Goal: Task Accomplishment & Management: Manage account settings

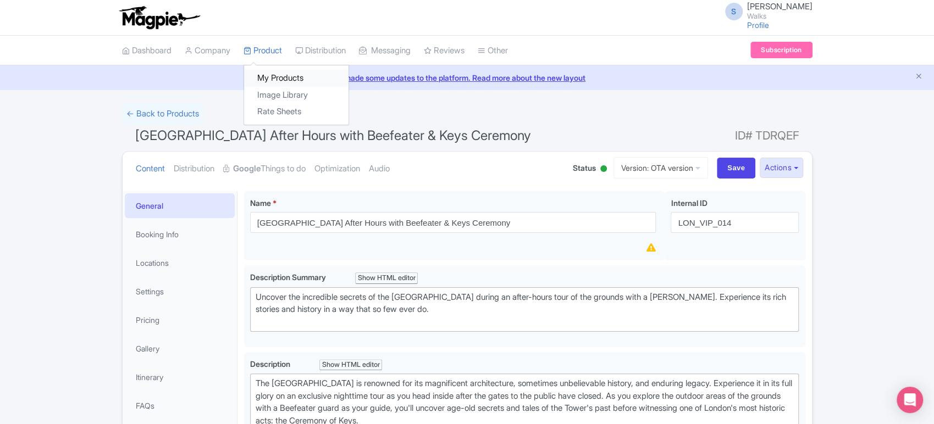
click at [286, 75] on link "My Products" at bounding box center [296, 78] width 104 height 17
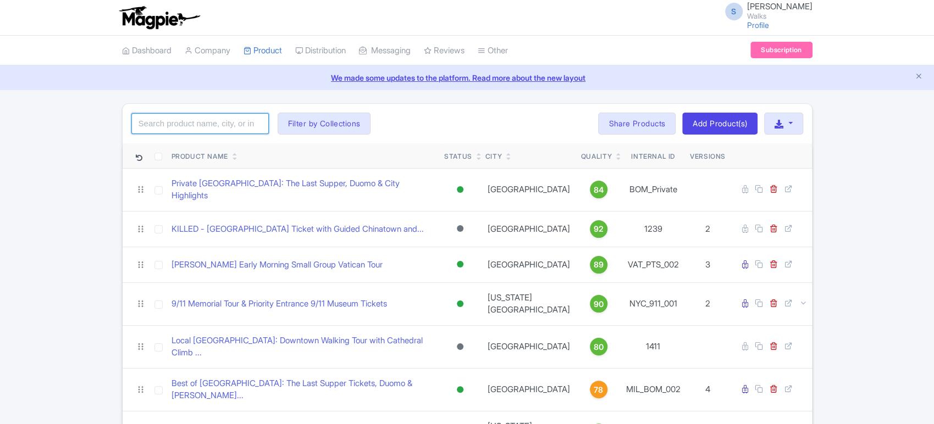
click at [215, 124] on input "search" at bounding box center [199, 123] width 137 height 21
paste input "LON_WGC_003)"
type input "LON_WGC_003"
click button "Search" at bounding box center [0, 0] width 0 height 0
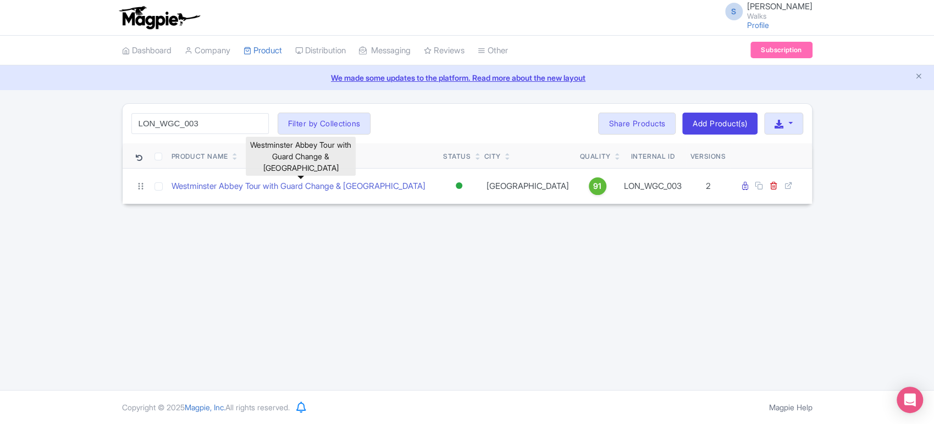
click at [270, 181] on link "Westminster Abbey Tour with Guard Change & Buckingham Palace" at bounding box center [299, 186] width 254 height 13
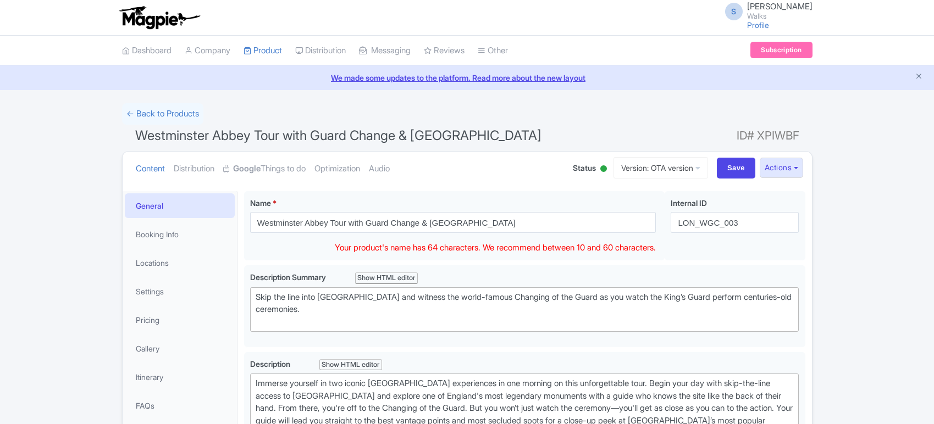
click at [441, 219] on input "Westminster Abbey Tour with Guard Change & [GEOGRAPHIC_DATA]" at bounding box center [453, 222] width 406 height 21
click at [441, 219] on input "Westminster Abbey Tour with Guard Change & Buckingham Palace" at bounding box center [453, 222] width 406 height 21
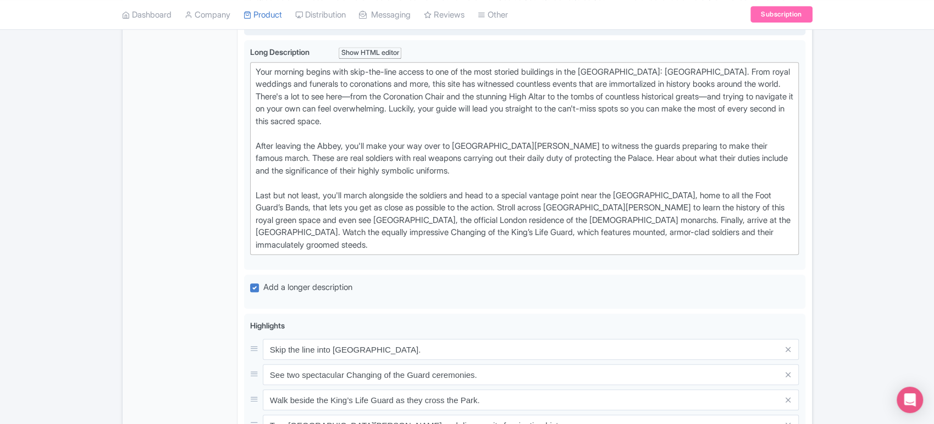
scroll to position [441, 0]
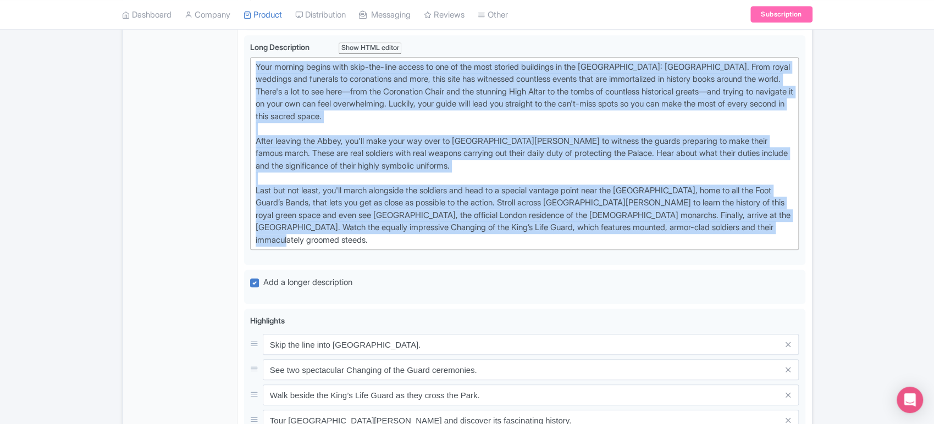
drag, startPoint x: 386, startPoint y: 247, endPoint x: 226, endPoint y: 58, distance: 247.7
click at [226, 58] on div "General Booking Info Locations Settings Pricing Gallery Itinerary FAQs Westmins…" at bounding box center [467, 227] width 689 height 966
type trix-editor "<div>Your morning begins with skip-the-line access to one of the most storied b…"
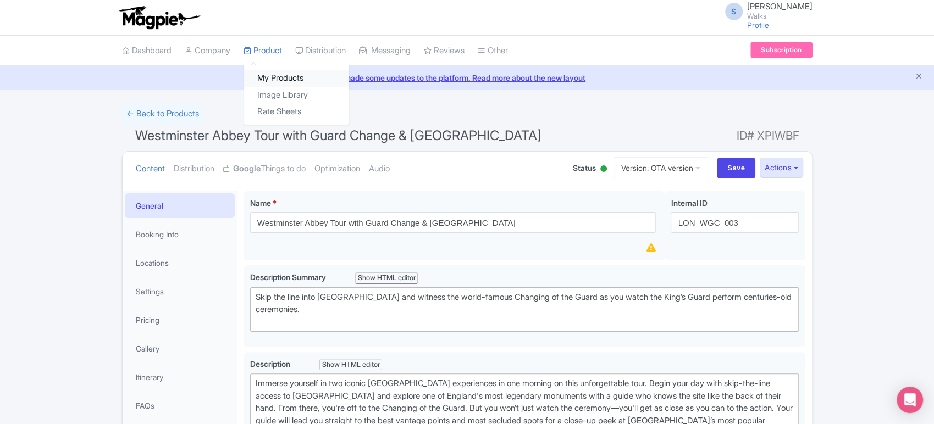
click at [270, 74] on link "My Products" at bounding box center [296, 78] width 104 height 17
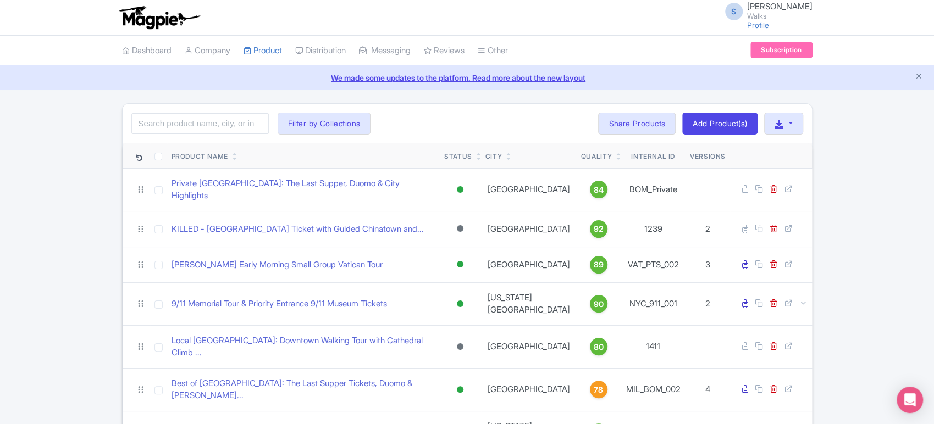
click at [218, 112] on div "Search Filter by Collections Amsterdam Athens Barcelona Bologna Bordeaux Boston…" at bounding box center [467, 124] width 689 height 40
click at [209, 120] on input "search" at bounding box center [199, 123] width 137 height 21
paste input "LOD_VIP_014"
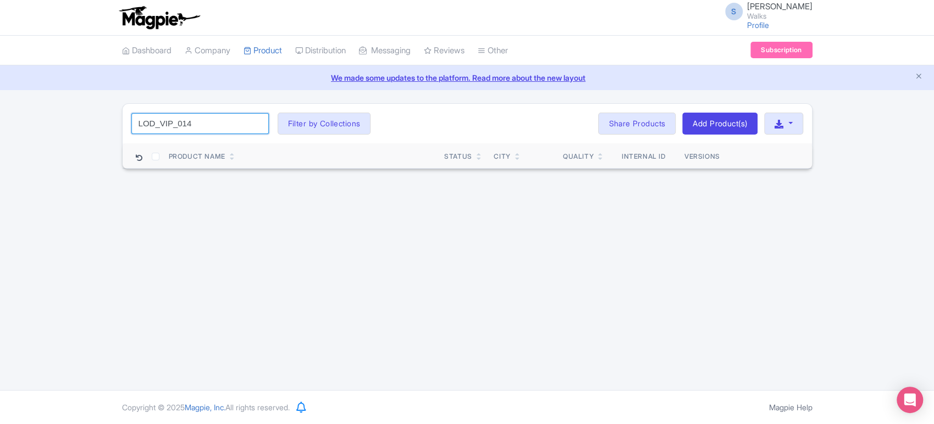
click at [154, 119] on input "LOD_VIP_014" at bounding box center [199, 123] width 137 height 21
type input "LON_VIP_014"
click button "Search" at bounding box center [0, 0] width 0 height 0
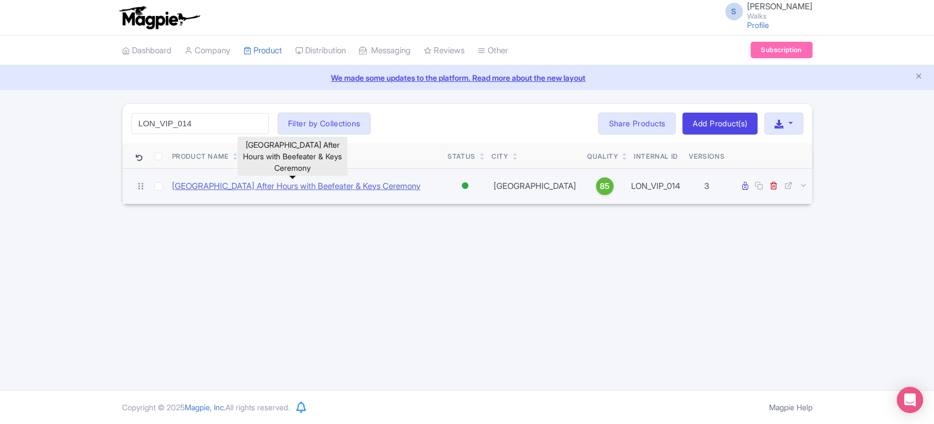
click at [257, 189] on link "Tower of London After Hours with Beefeater & Keys Ceremony" at bounding box center [296, 186] width 248 height 13
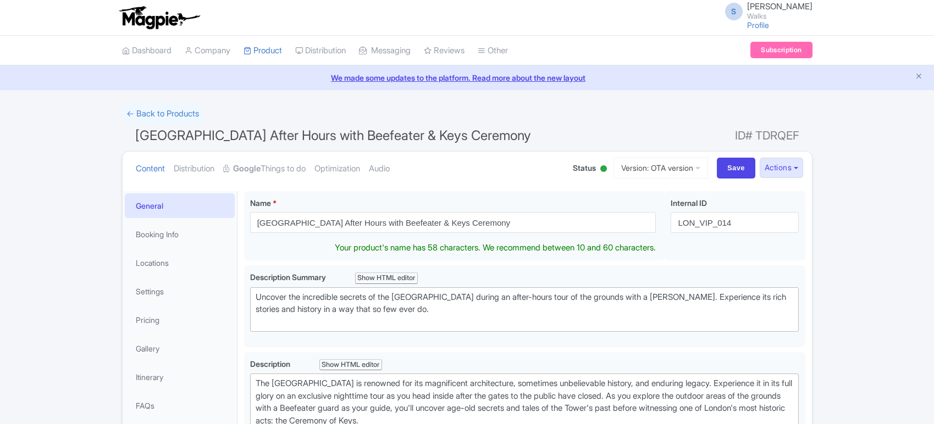
click at [358, 223] on input "[GEOGRAPHIC_DATA] After Hours with Beefeater & Keys Ceremony" at bounding box center [453, 222] width 406 height 21
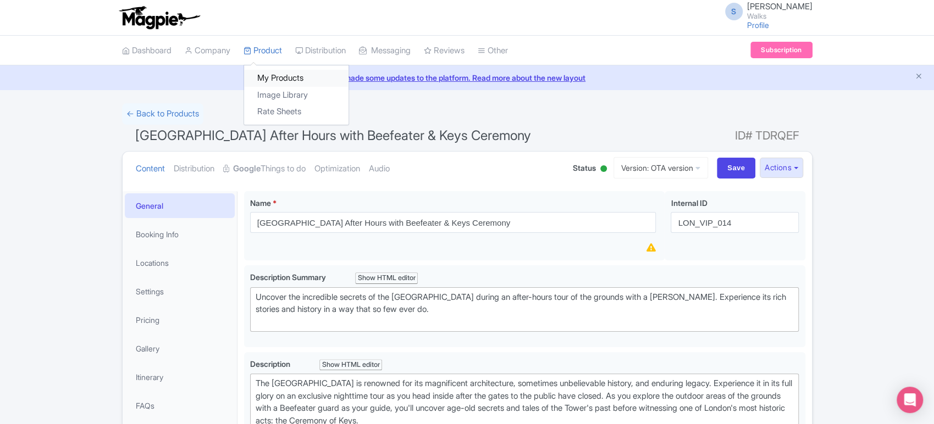
click at [273, 70] on link "My Products" at bounding box center [296, 78] width 104 height 17
click at [280, 75] on link "My Products" at bounding box center [296, 78] width 104 height 17
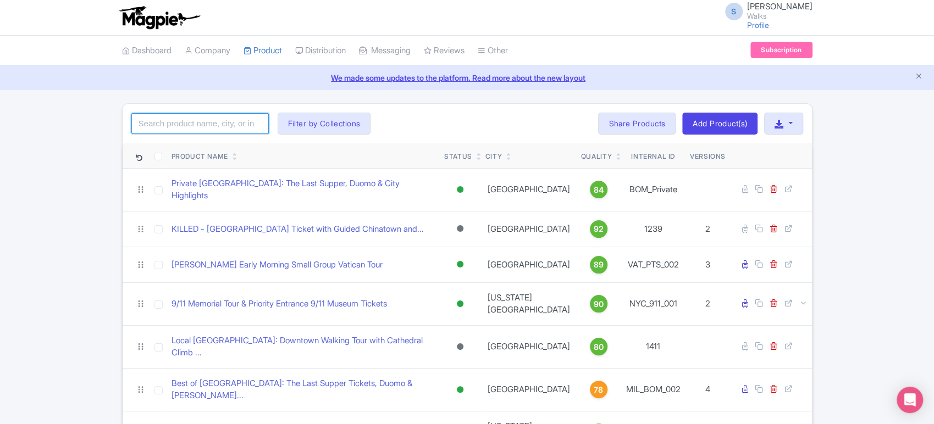
click at [242, 130] on input "search" at bounding box center [199, 123] width 137 height 21
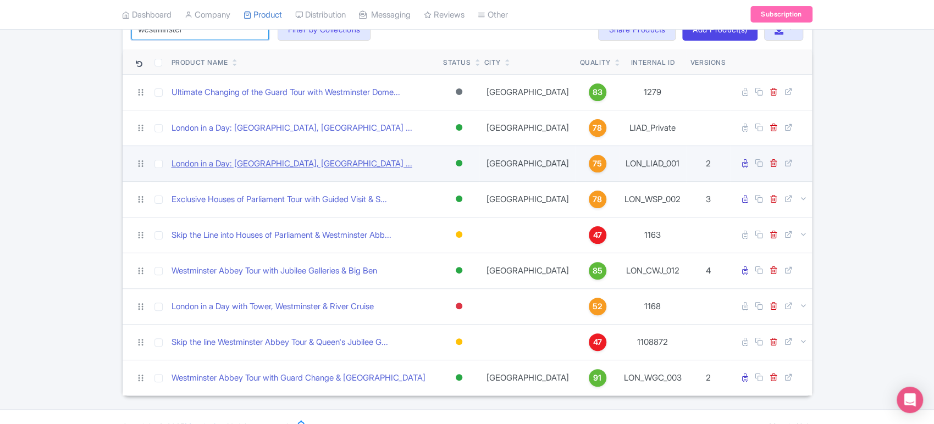
scroll to position [95, 0]
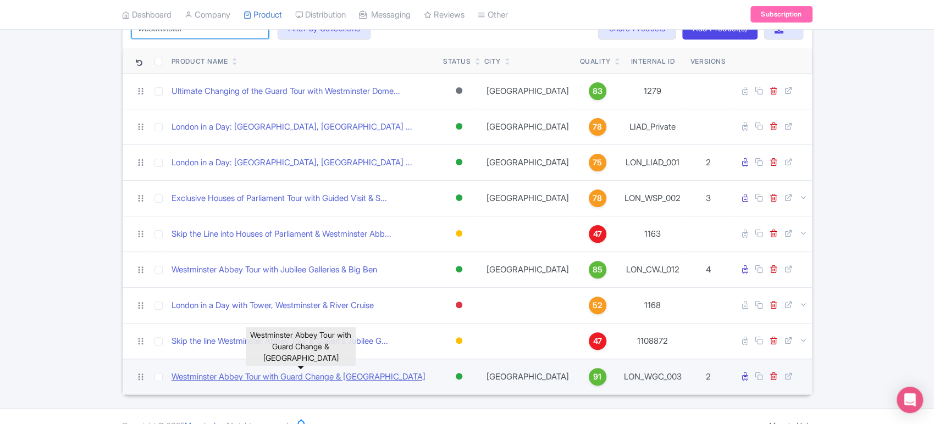
type input "westminster"
click at [324, 376] on link "Westminster Abbey Tour with Guard Change & [GEOGRAPHIC_DATA]" at bounding box center [299, 377] width 254 height 13
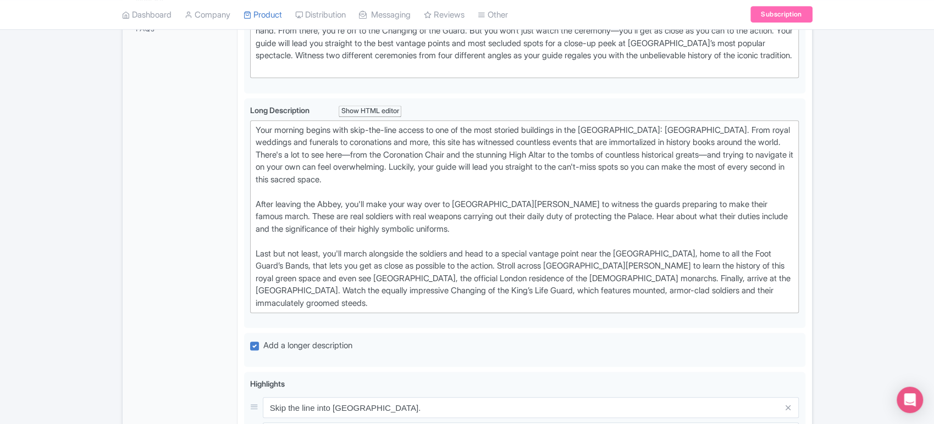
scroll to position [379, 0]
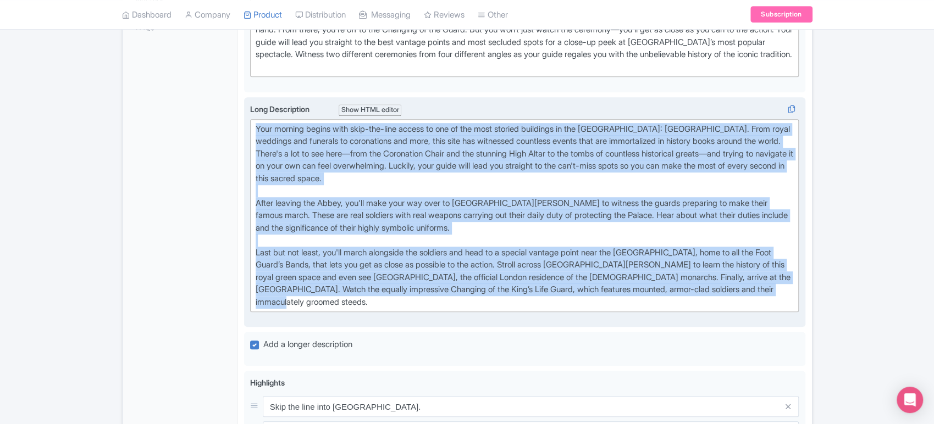
drag, startPoint x: 387, startPoint y: 312, endPoint x: 246, endPoint y: 135, distance: 226.1
click at [246, 135] on div "Long Description i Show HTML editor Bold Italic Strikethrough Link Heading Quot…" at bounding box center [524, 212] width 561 height 231
type trix-editor "<lor>Ipsu dolorsi ametco adip elit-sed-doei tempor in utl et dol magn aliquae a…"
copy div "Lore ipsumdo sitame cons adip-eli-sedd eiusmo te inc ut lab etdo magnaal enimad…"
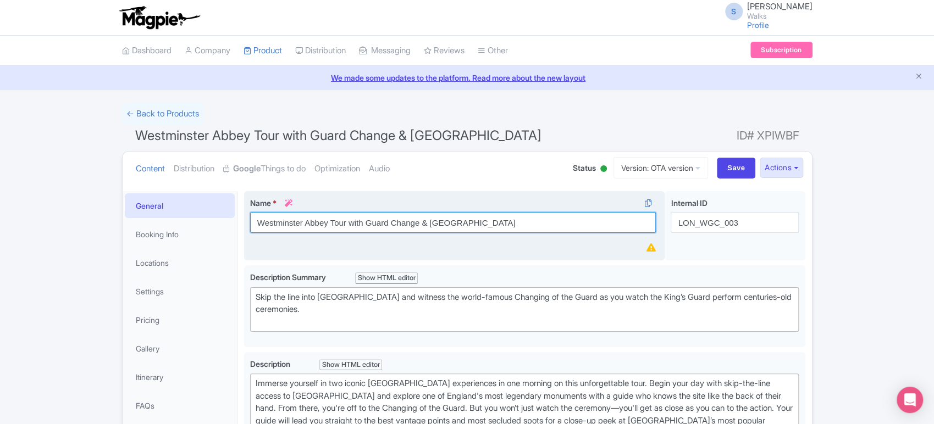
click at [399, 215] on input "Westminster Abbey Tour with Guard Change & [GEOGRAPHIC_DATA]" at bounding box center [453, 222] width 406 height 21
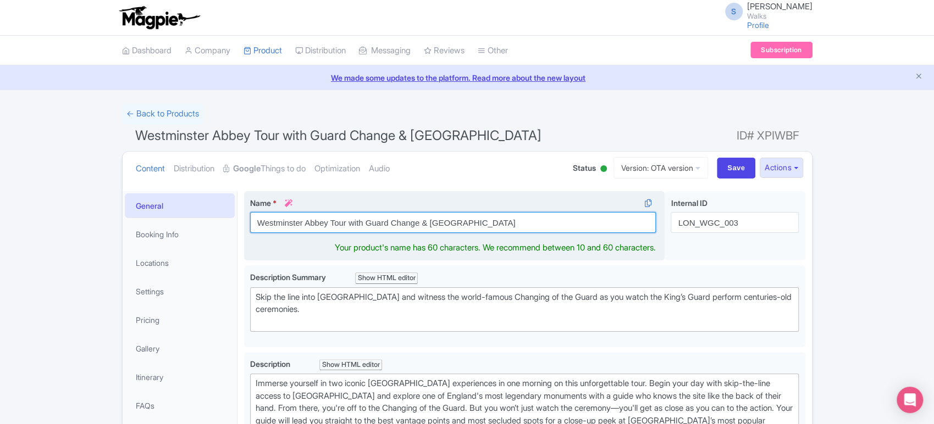
click at [399, 215] on input "Westminster Abbey Tour with Guard Change & [GEOGRAPHIC_DATA]" at bounding box center [453, 222] width 406 height 21
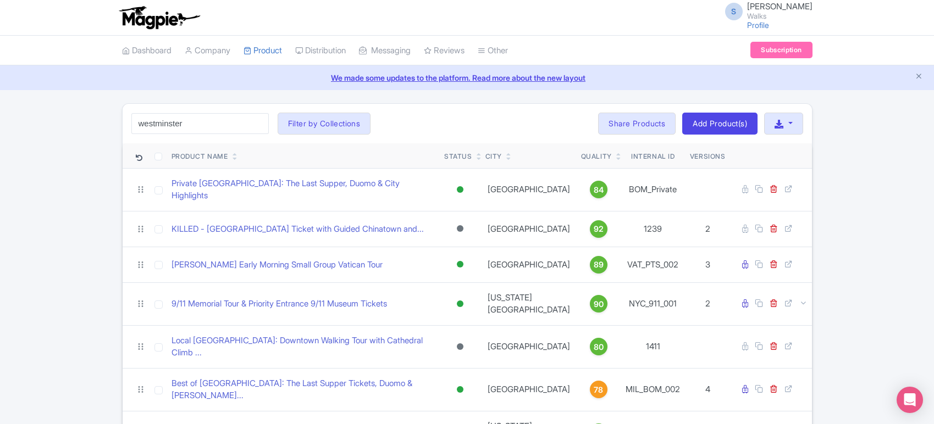
type input "westminster"
click button "Search" at bounding box center [0, 0] width 0 height 0
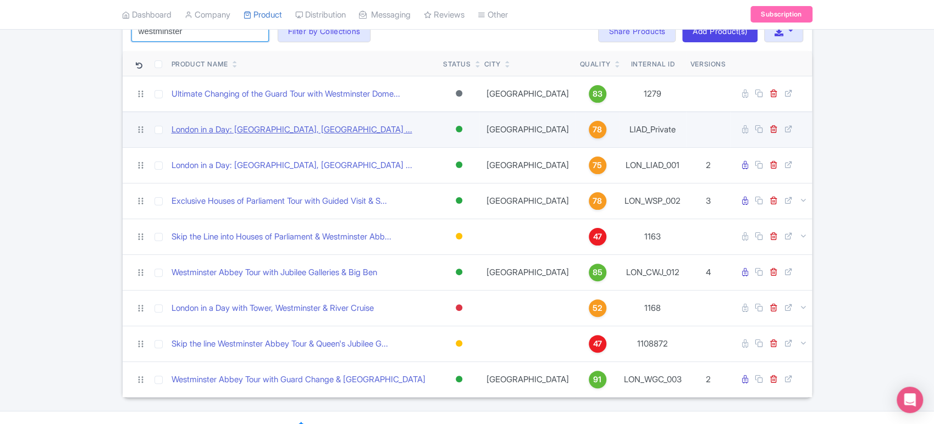
scroll to position [109, 0]
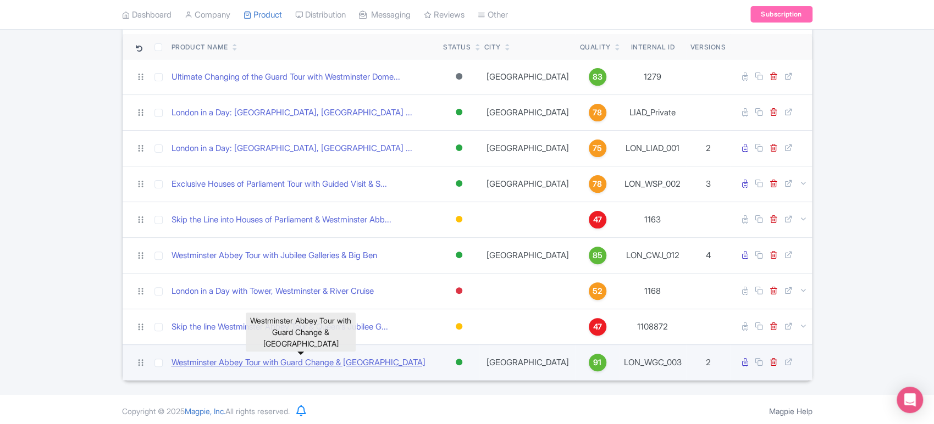
click at [279, 364] on link "Westminster Abbey Tour with Guard Change & [GEOGRAPHIC_DATA]" at bounding box center [299, 363] width 254 height 13
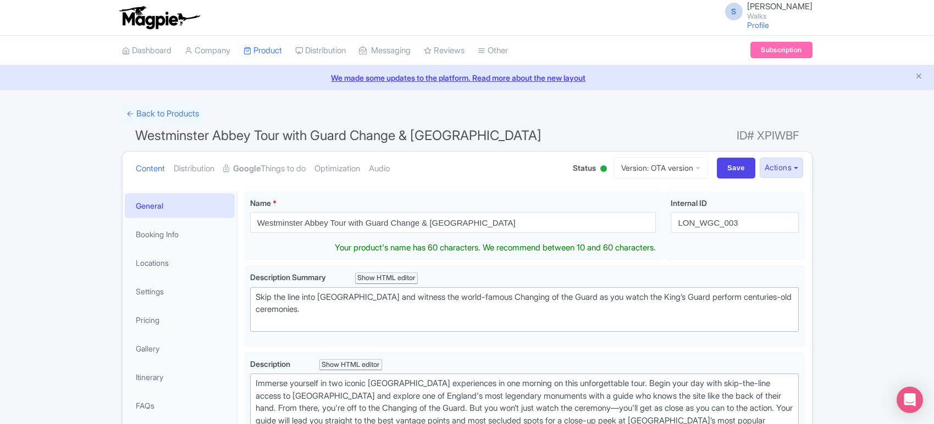
click at [395, 218] on input "Westminster Abbey Tour with Guard Change & [GEOGRAPHIC_DATA]" at bounding box center [453, 222] width 406 height 21
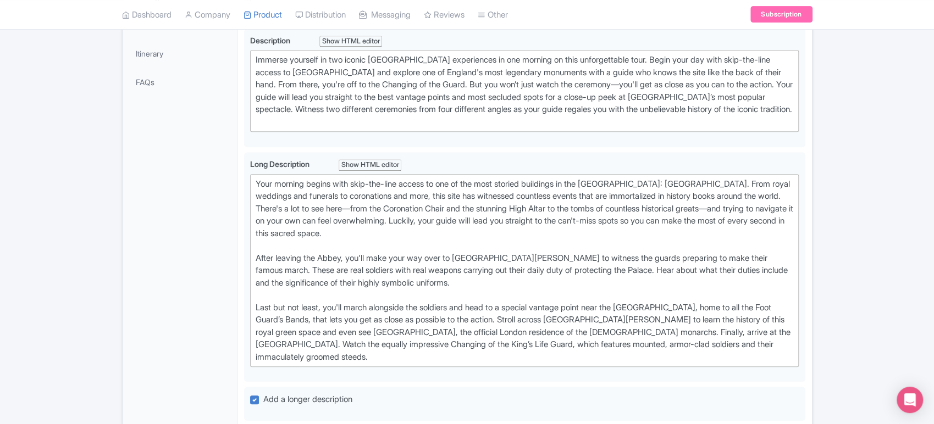
scroll to position [336, 0]
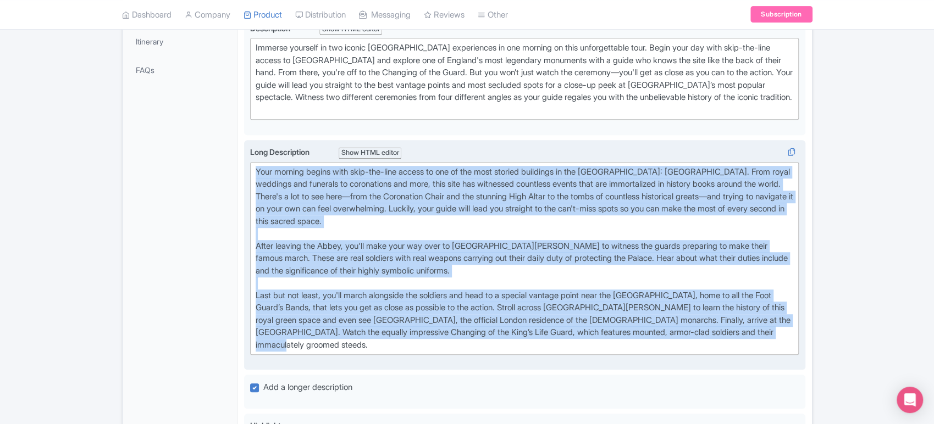
drag, startPoint x: 389, startPoint y: 354, endPoint x: 257, endPoint y: 179, distance: 219.4
click at [257, 179] on div "Your morning begins with skip-the-line access to one of the most storied buildi…" at bounding box center [525, 259] width 538 height 186
type trix-editor "<lor>Ipsu dolorsi ametco adip elit-sed-doei tempor in utl et dol magn aliquae a…"
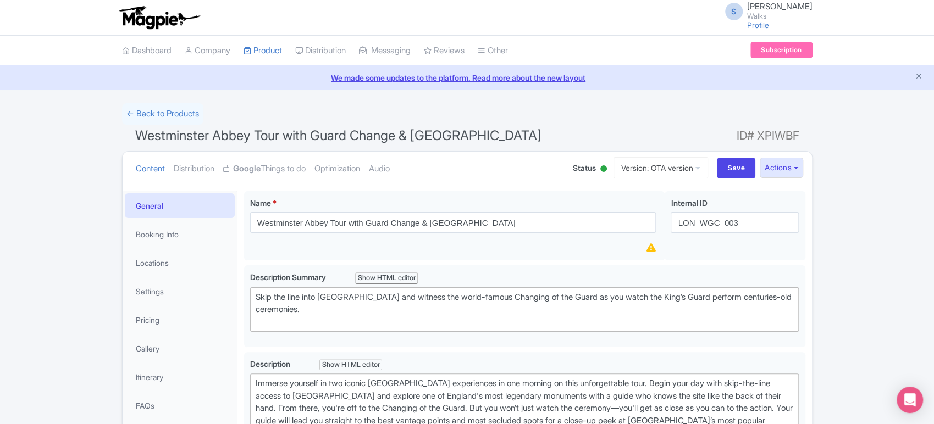
click at [343, 136] on span "Westminster Abbey Tour with Guard Change & [GEOGRAPHIC_DATA]" at bounding box center [338, 136] width 406 height 16
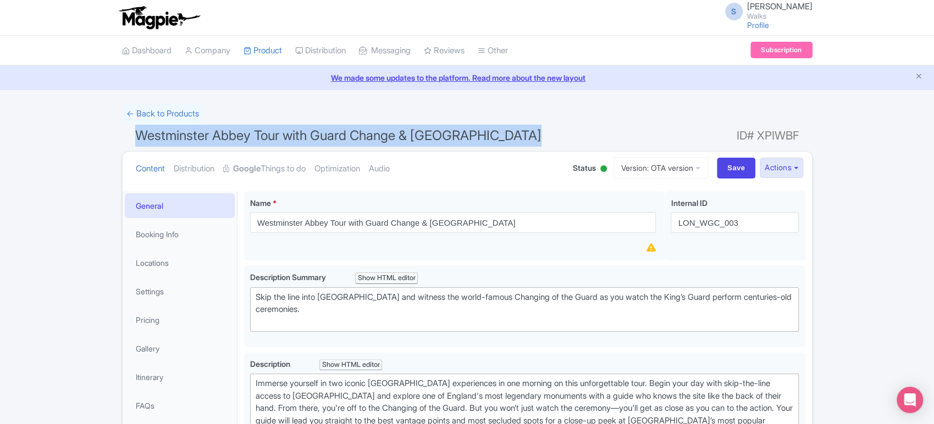
click at [343, 136] on span "Westminster Abbey Tour with Guard Change & [GEOGRAPHIC_DATA]" at bounding box center [338, 136] width 406 height 16
copy h1 "Westminster Abbey Tour with Guard Change & [GEOGRAPHIC_DATA]"
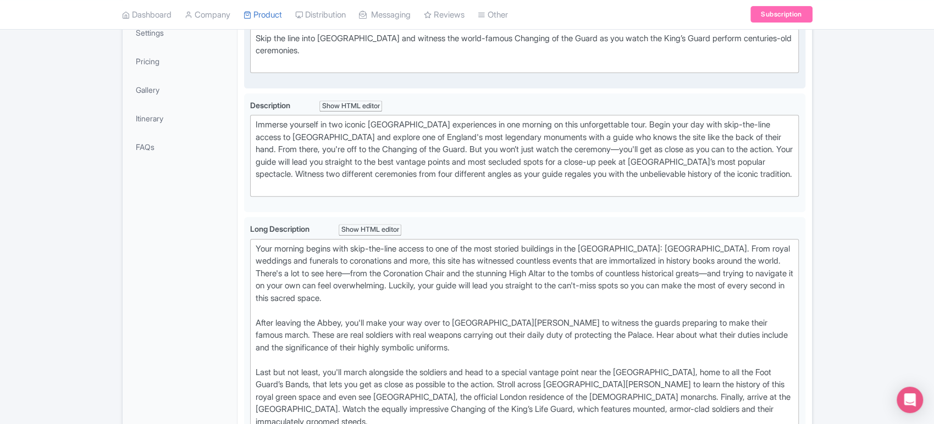
scroll to position [375, 0]
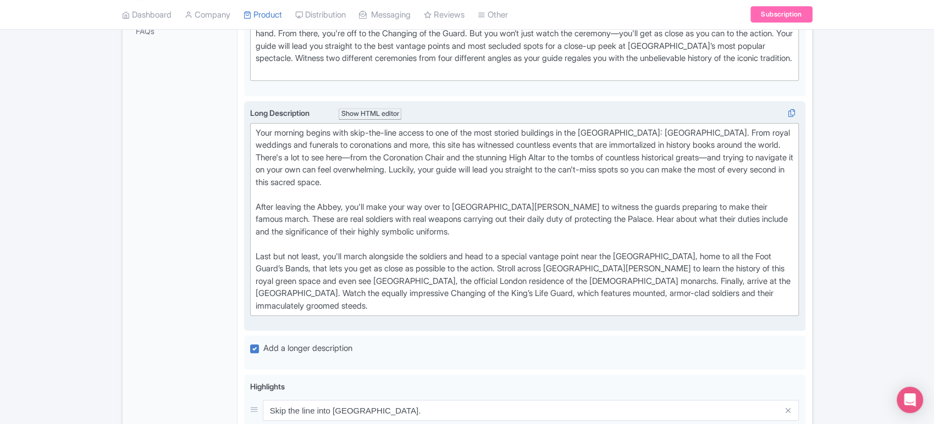
click at [396, 317] on trix-editor "Your morning begins with skip-the-line access to one of the most storied buildi…" at bounding box center [524, 219] width 549 height 193
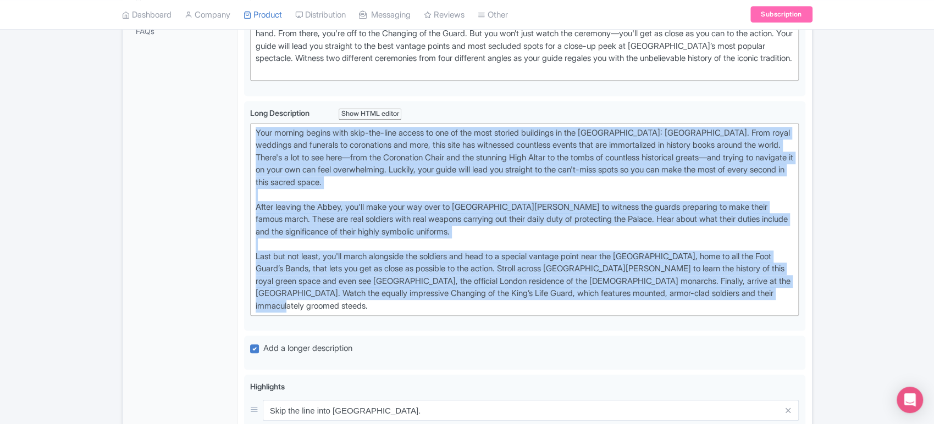
drag, startPoint x: 375, startPoint y: 311, endPoint x: 241, endPoint y: 140, distance: 217.7
click at [241, 140] on div "Westminster Abbey Tour with Guard Change & [GEOGRAPHIC_DATA] Name * i Westminst…" at bounding box center [524, 293] width 574 height 966
copy div "Lore ipsumdo sitame cons adip-eli-sedd eiusmo te inc ut lab etdo magnaal enimad…"
